Goal: Complete application form

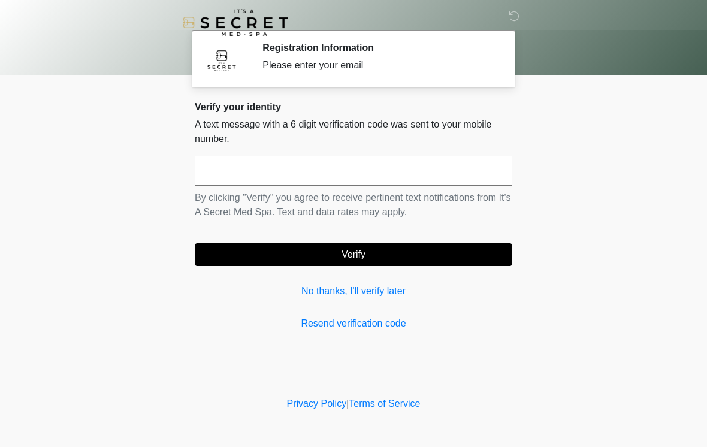
click at [290, 167] on input "text" at bounding box center [354, 171] width 318 height 30
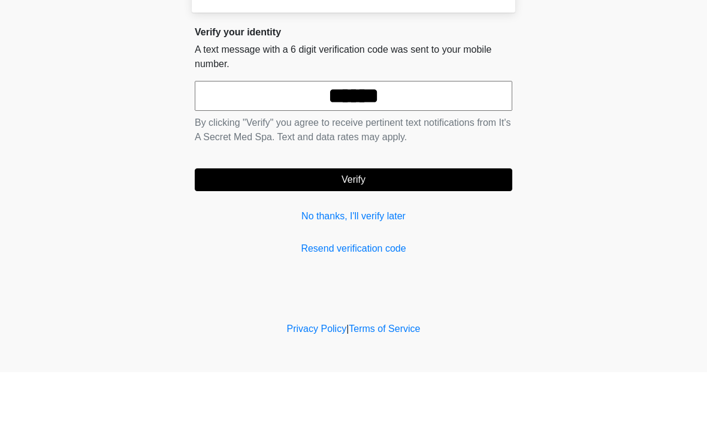
type input "******"
click at [358, 243] on button "Verify" at bounding box center [354, 254] width 318 height 23
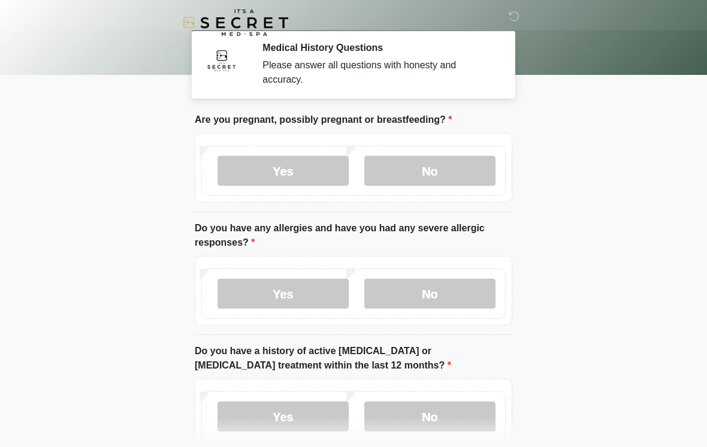
click at [427, 170] on label "No" at bounding box center [430, 171] width 131 height 30
click at [442, 288] on label "No" at bounding box center [430, 294] width 131 height 30
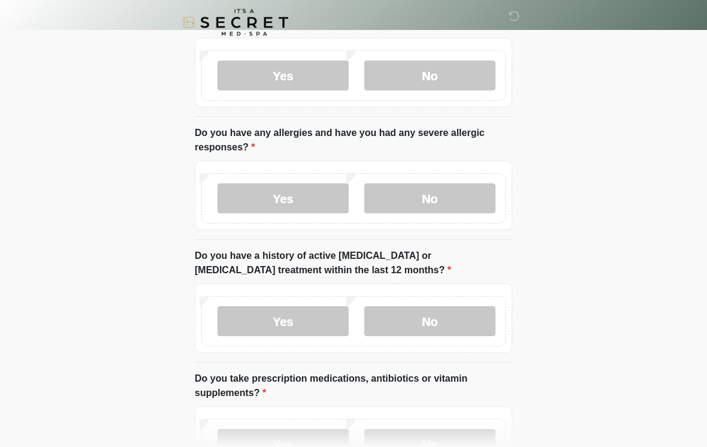
click at [443, 320] on label "No" at bounding box center [430, 322] width 131 height 30
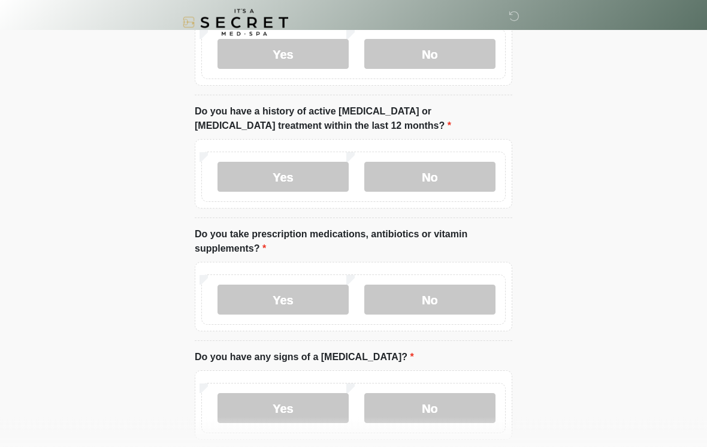
scroll to position [240, 0]
click at [283, 303] on label "Yes" at bounding box center [283, 300] width 131 height 30
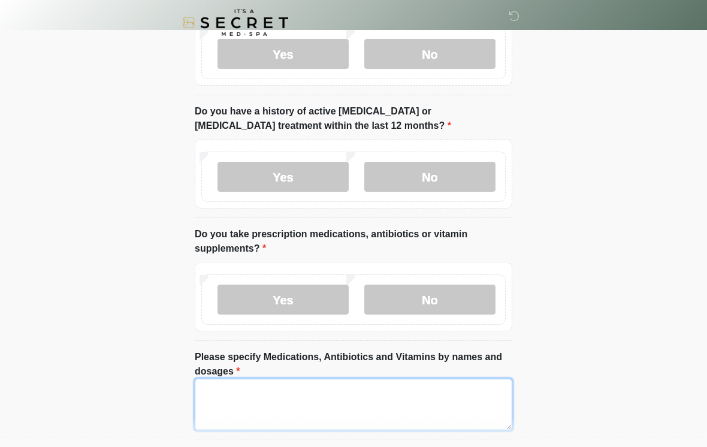
click at [350, 395] on textarea "Please specify Medications, Antibiotics and Vitamins by names and dosages" at bounding box center [354, 405] width 318 height 52
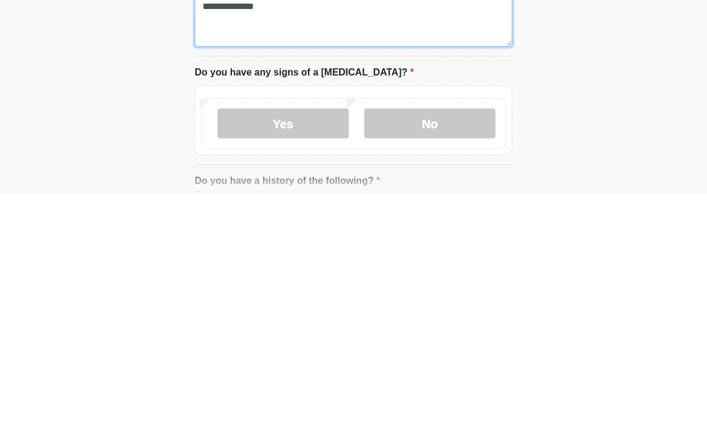
scroll to position [375, 0]
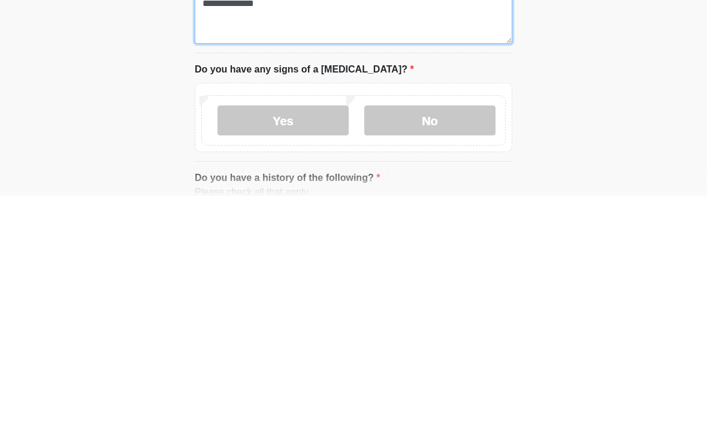
type textarea "**********"
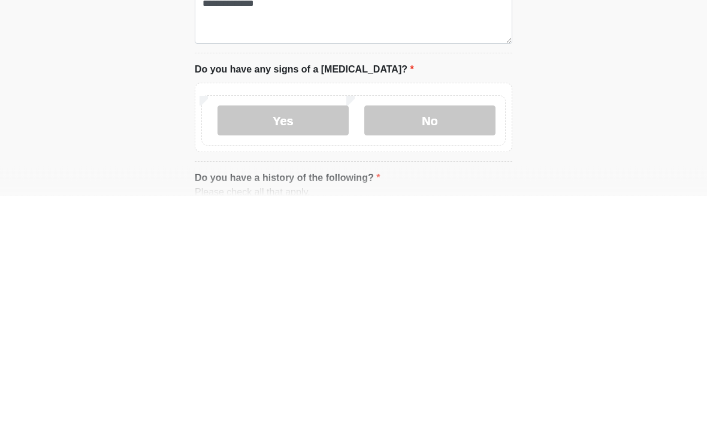
click at [451, 357] on label "No" at bounding box center [430, 372] width 131 height 30
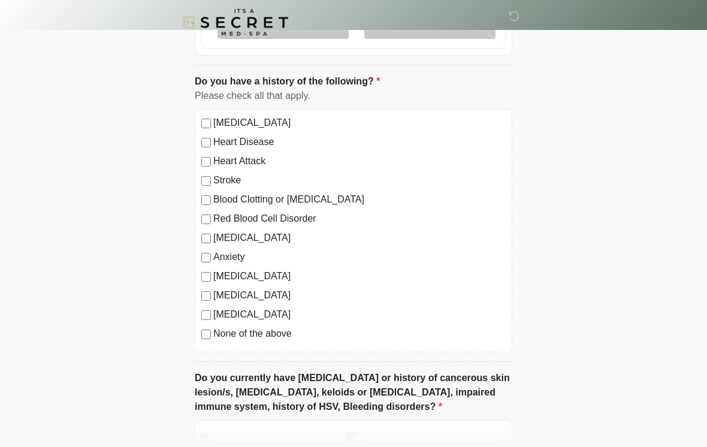
scroll to position [727, 0]
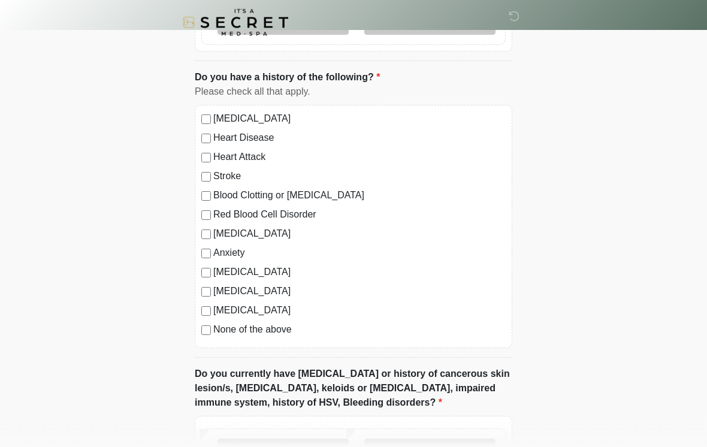
click at [205, 338] on div "[MEDICAL_DATA] Heart Disease Heart Attack Stroke Blood Clotting or [MEDICAL_DAT…" at bounding box center [354, 227] width 318 height 243
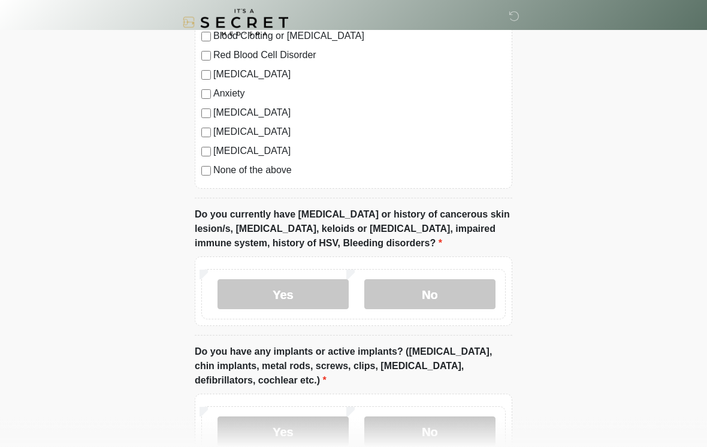
scroll to position [887, 0]
click at [445, 293] on label "No" at bounding box center [430, 294] width 131 height 30
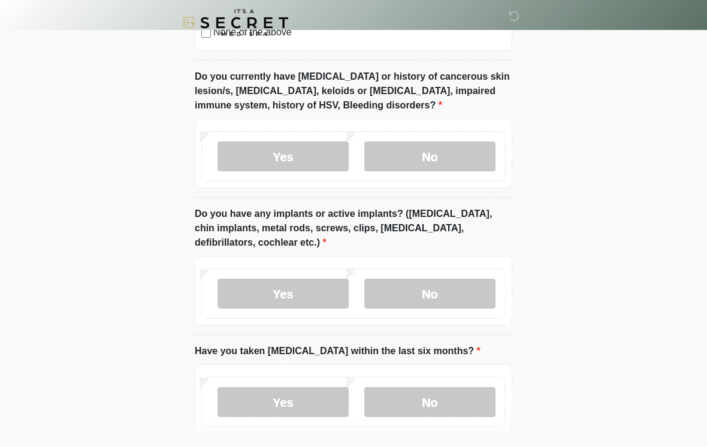
scroll to position [1030, 0]
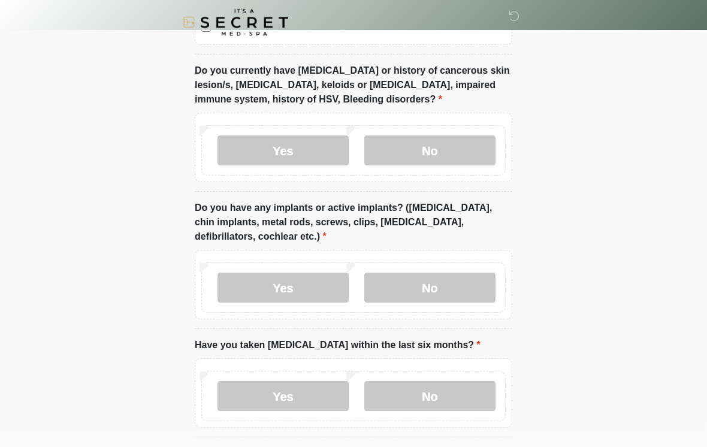
click at [444, 284] on label "No" at bounding box center [430, 288] width 131 height 30
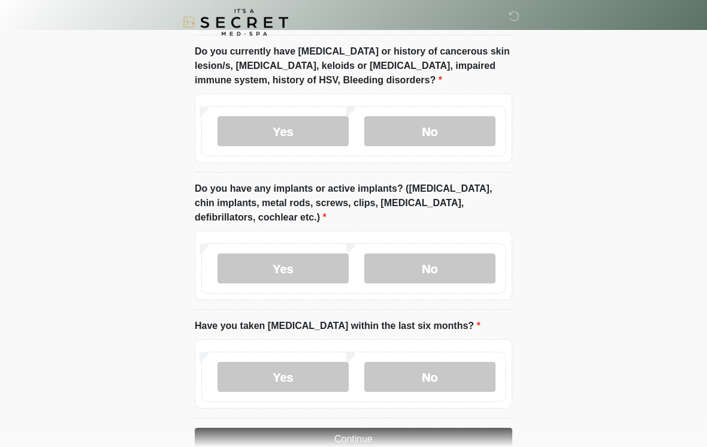
scroll to position [1097, 0]
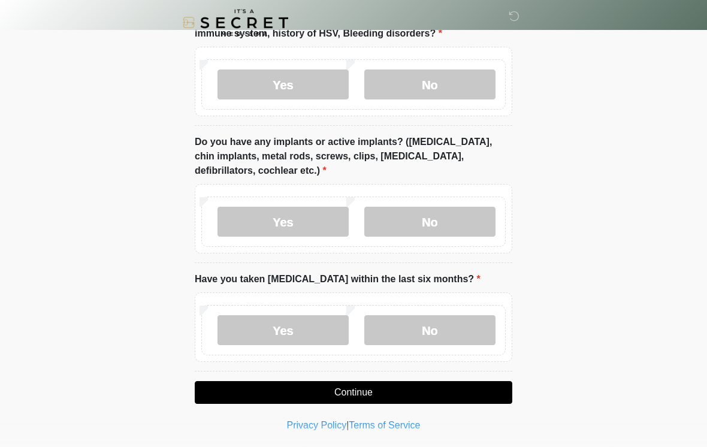
click at [454, 326] on label "No" at bounding box center [430, 330] width 131 height 30
click at [448, 389] on button "Continue" at bounding box center [354, 392] width 318 height 23
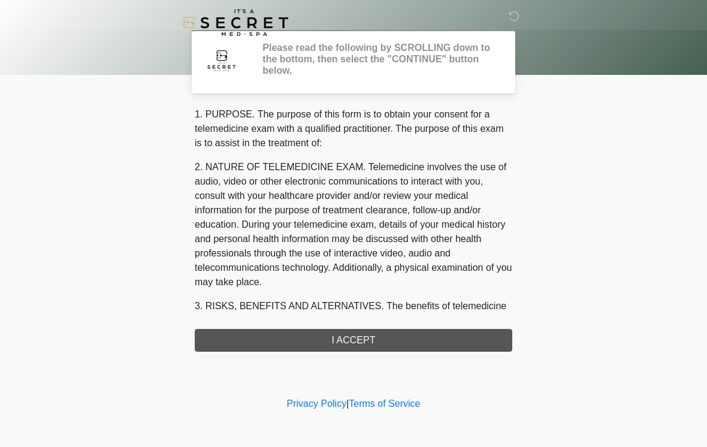
scroll to position [0, 0]
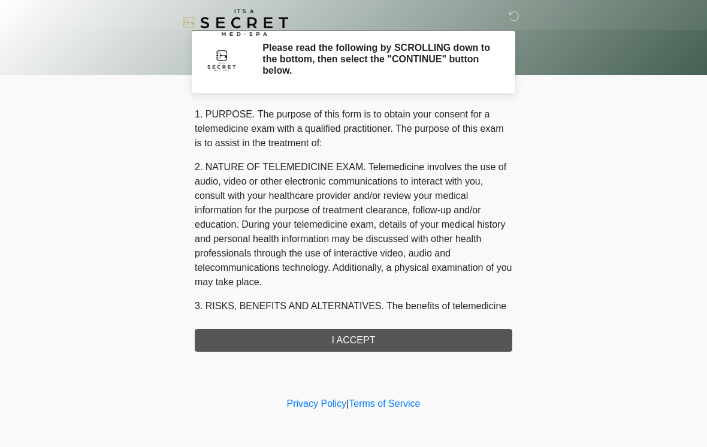
click at [411, 328] on div "1. PURPOSE. The purpose of this form is to obtain your consent for a telemedici…" at bounding box center [354, 229] width 318 height 245
click at [375, 335] on div "1. PURPOSE. The purpose of this form is to obtain your consent for a telemedici…" at bounding box center [354, 229] width 318 height 245
click at [370, 336] on div "1. PURPOSE. The purpose of this form is to obtain your consent for a telemedici…" at bounding box center [354, 229] width 318 height 245
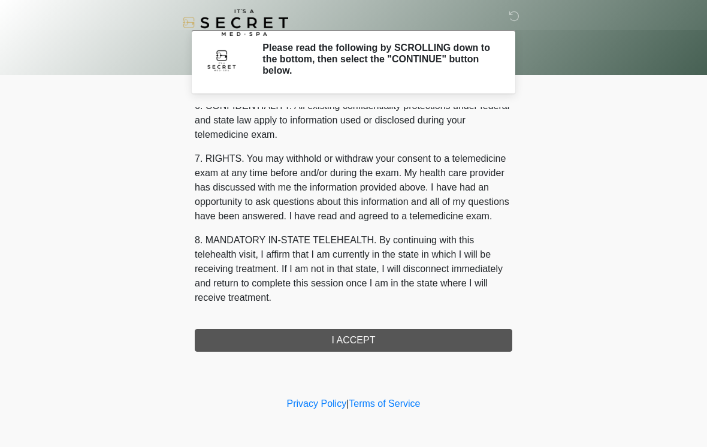
scroll to position [488, 0]
click at [356, 341] on button "I ACCEPT" at bounding box center [354, 340] width 318 height 23
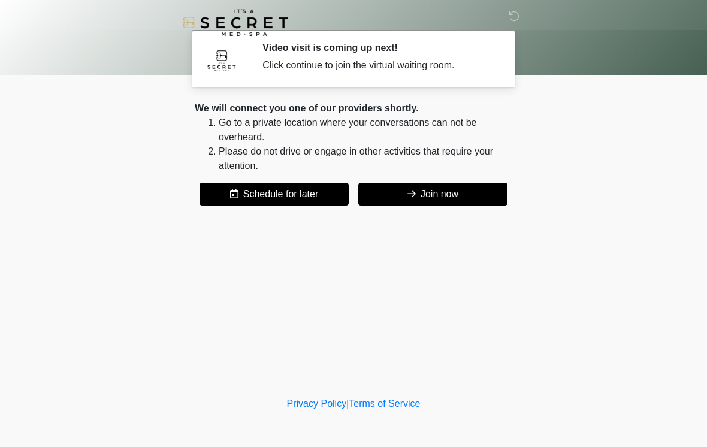
click at [442, 194] on button "Join now" at bounding box center [433, 194] width 149 height 23
